Goal: Task Accomplishment & Management: Manage account settings

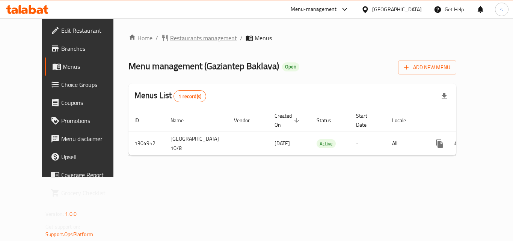
click at [170, 41] on span "Restaurants management" at bounding box center [203, 37] width 67 height 9
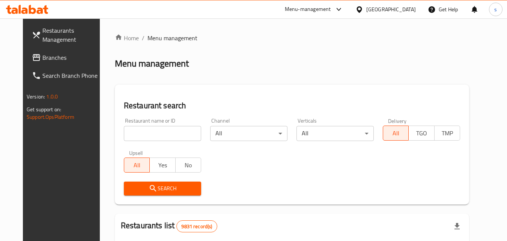
click at [364, 11] on icon at bounding box center [360, 10] width 8 height 8
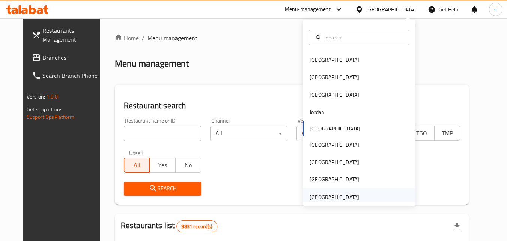
click at [334, 197] on div "[GEOGRAPHIC_DATA]" at bounding box center [335, 197] width 50 height 8
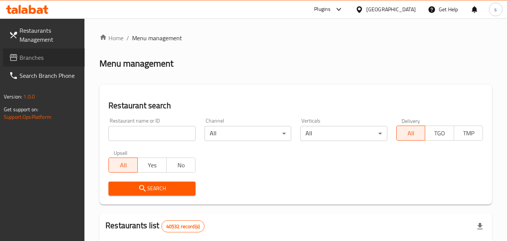
click at [44, 56] on span "Branches" at bounding box center [49, 57] width 59 height 9
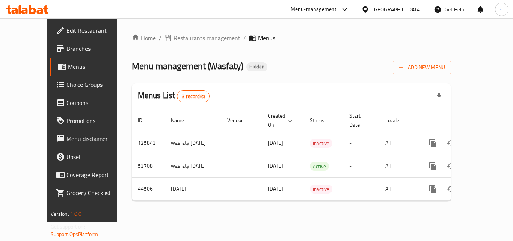
click at [164, 35] on icon "breadcrumb" at bounding box center [168, 38] width 8 height 8
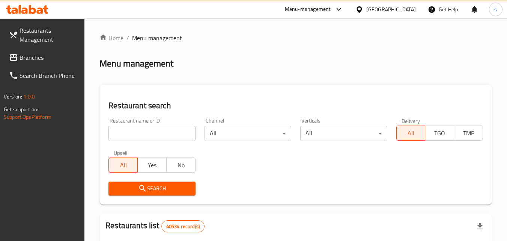
click at [367, 8] on div at bounding box center [361, 9] width 11 height 8
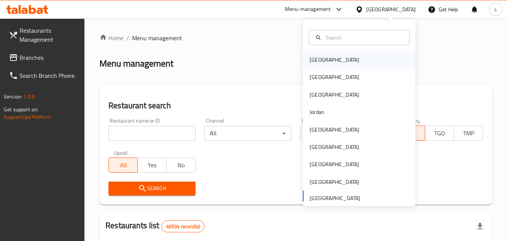
click at [312, 60] on div "Bahrain" at bounding box center [335, 60] width 50 height 8
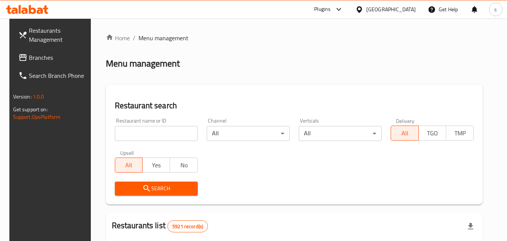
click at [61, 58] on span "Branches" at bounding box center [58, 57] width 59 height 9
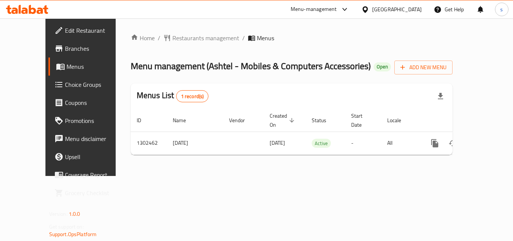
click at [334, 10] on div "Menu-management" at bounding box center [314, 9] width 46 height 9
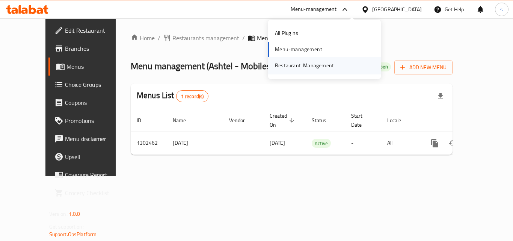
click at [288, 63] on div "Restaurant-Management" at bounding box center [304, 65] width 59 height 8
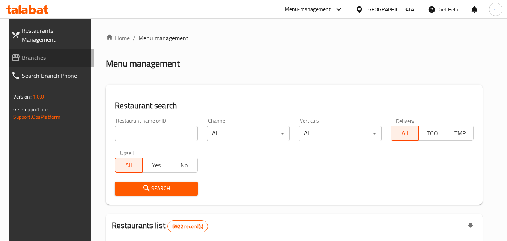
click at [22, 53] on span "Branches" at bounding box center [55, 57] width 66 height 9
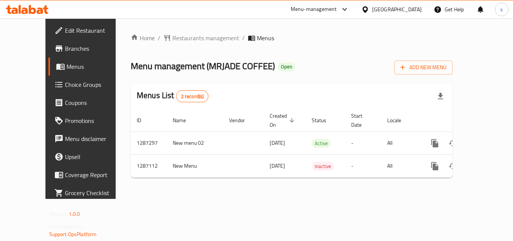
click at [378, 8] on div "[GEOGRAPHIC_DATA]" at bounding box center [397, 9] width 50 height 8
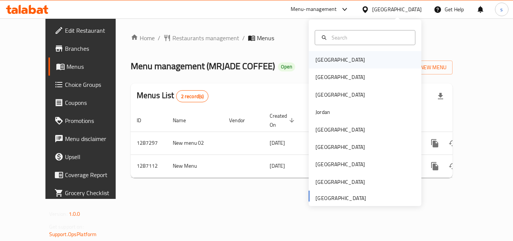
click at [328, 62] on div "[GEOGRAPHIC_DATA]" at bounding box center [340, 59] width 62 height 17
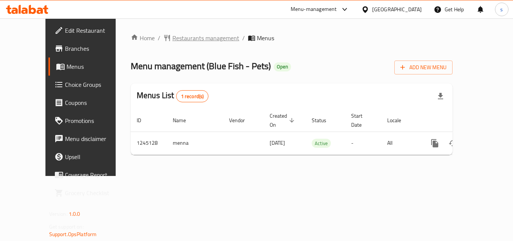
click at [172, 41] on span "Restaurants management" at bounding box center [205, 37] width 67 height 9
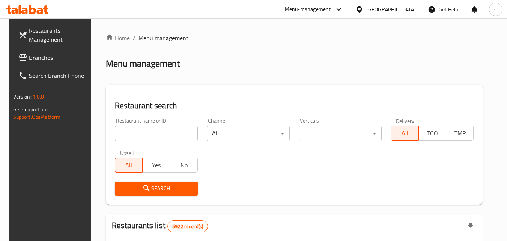
click at [51, 57] on span "Branches" at bounding box center [58, 57] width 59 height 9
